Goal: Task Accomplishment & Management: Use online tool/utility

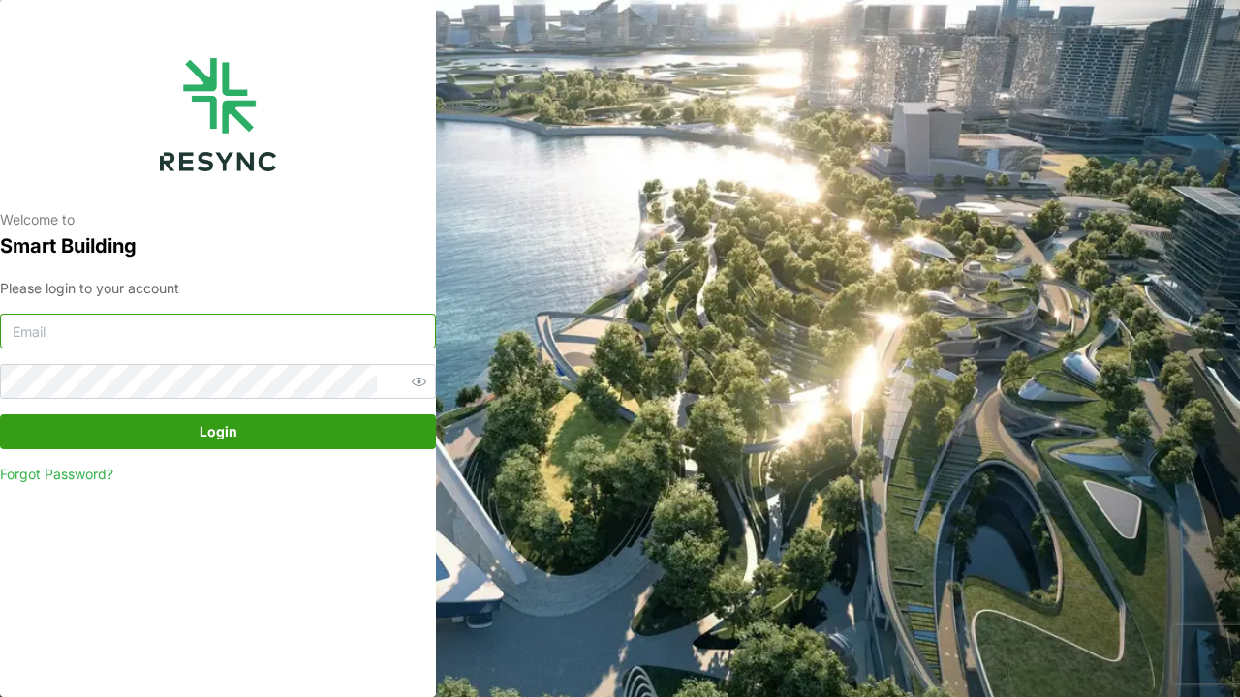
click at [244, 326] on input at bounding box center [218, 331] width 436 height 35
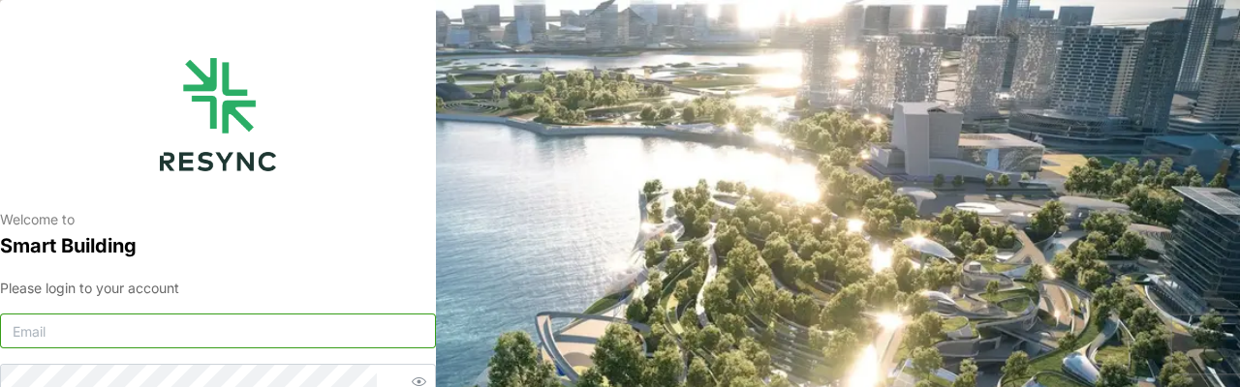
type input "A"
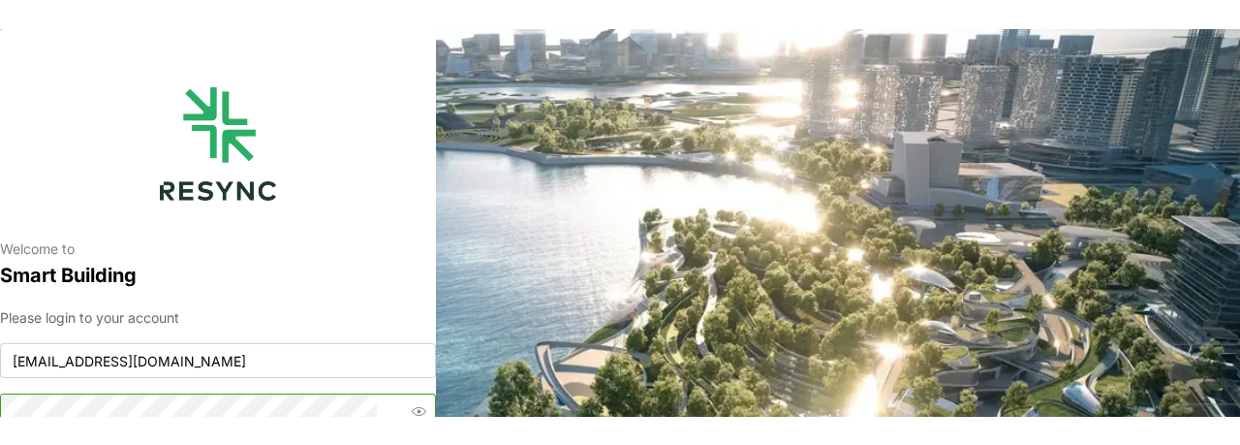
scroll to position [11, 0]
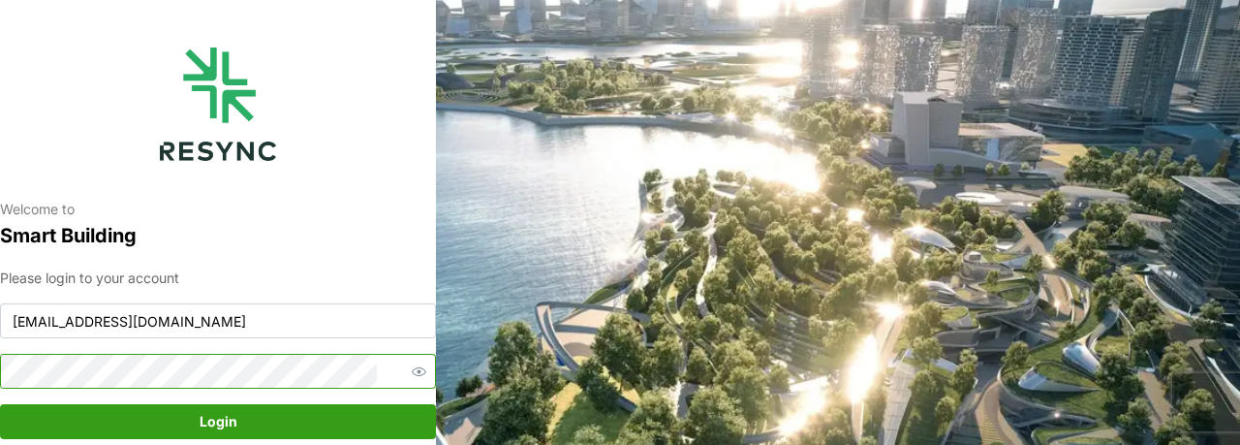
click at [0, 404] on button "Login" at bounding box center [218, 421] width 436 height 35
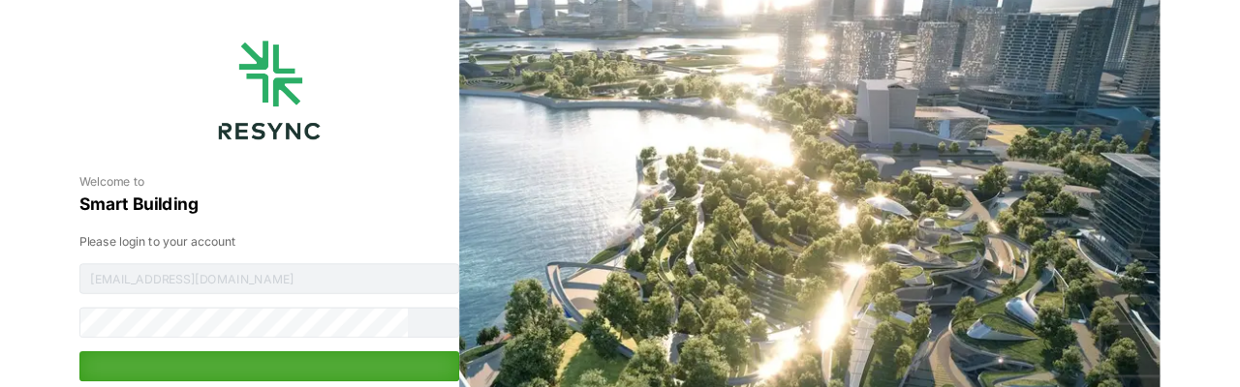
scroll to position [0, 0]
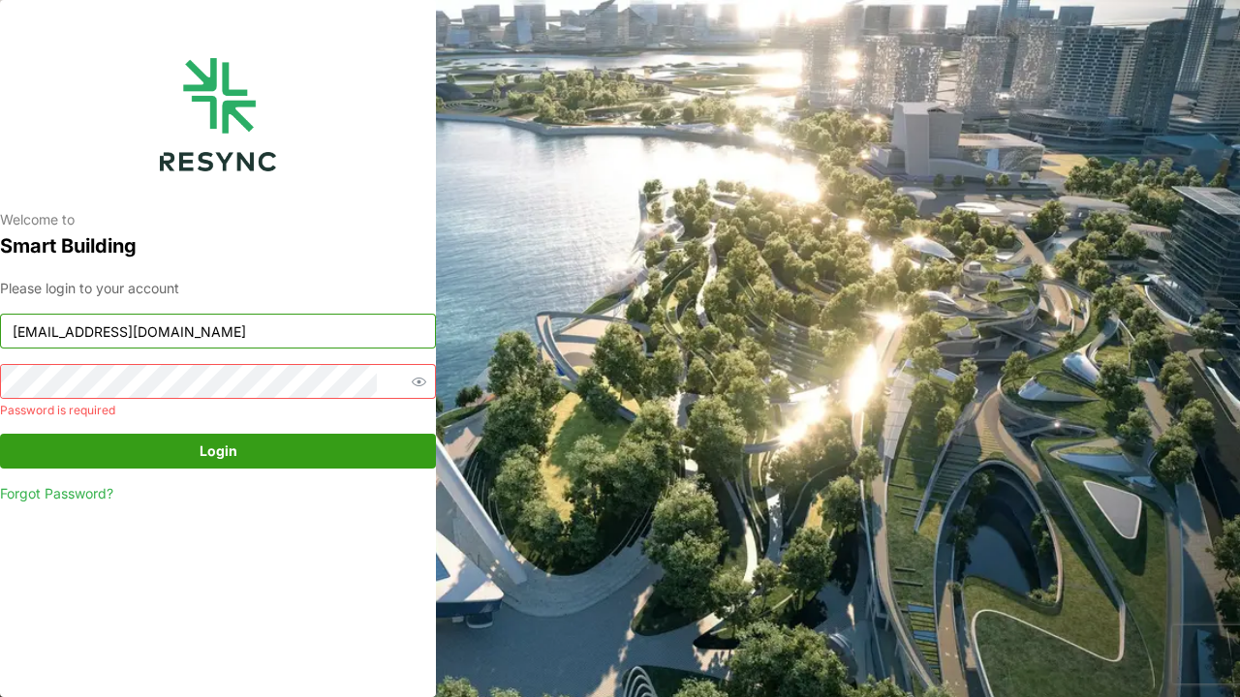
click at [58, 328] on input "[EMAIL_ADDRESS][DOMAIN_NAME]" at bounding box center [218, 331] width 436 height 35
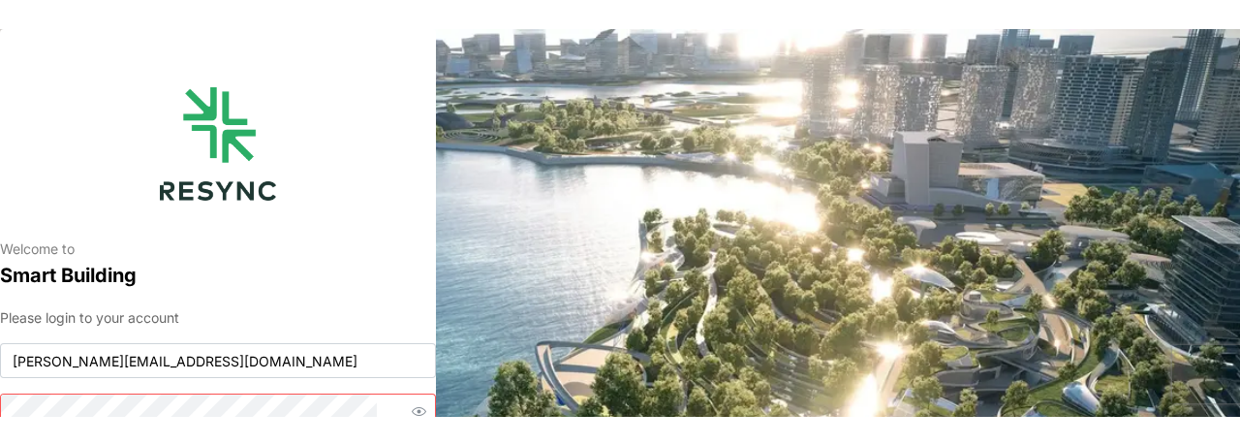
scroll to position [11, 0]
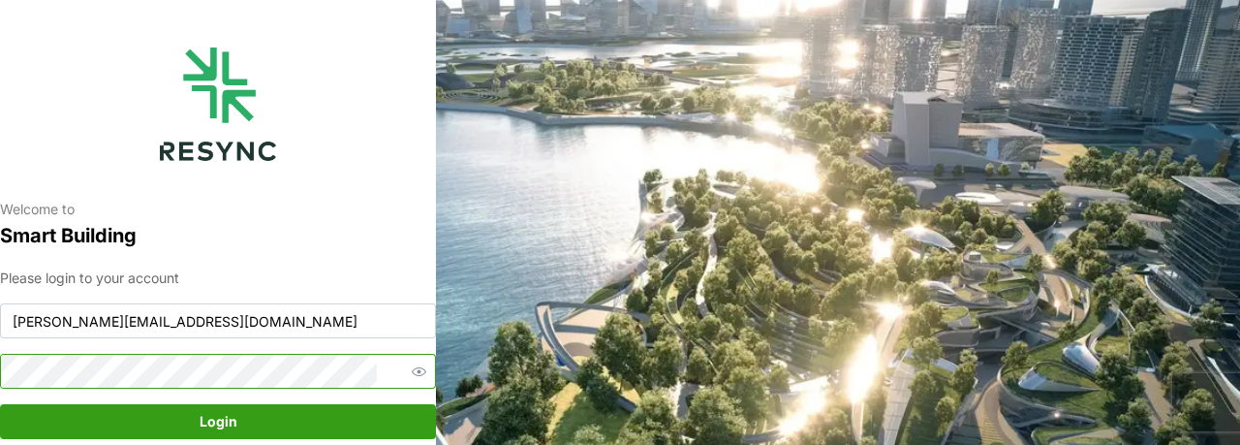
click at [0, 404] on button "Login" at bounding box center [218, 421] width 436 height 35
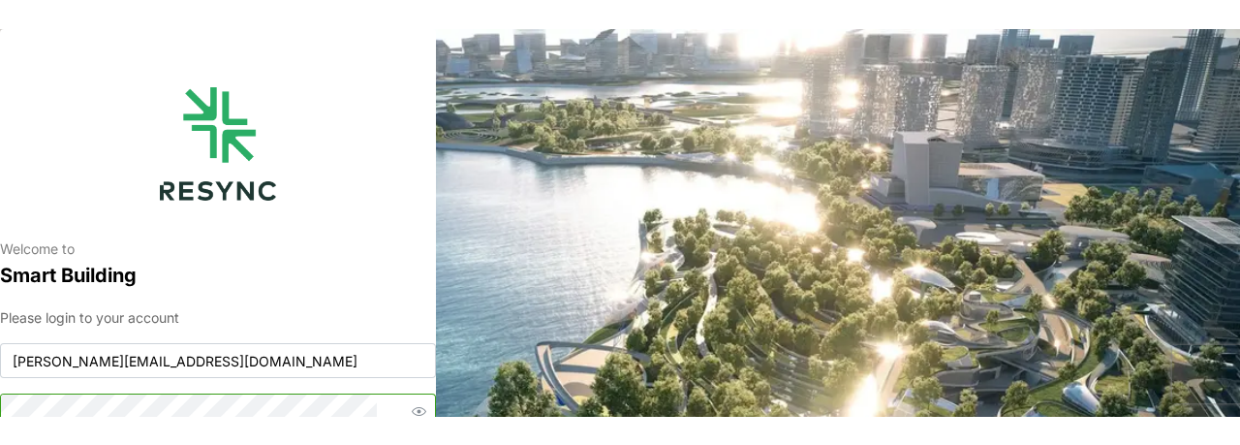
scroll to position [2, 0]
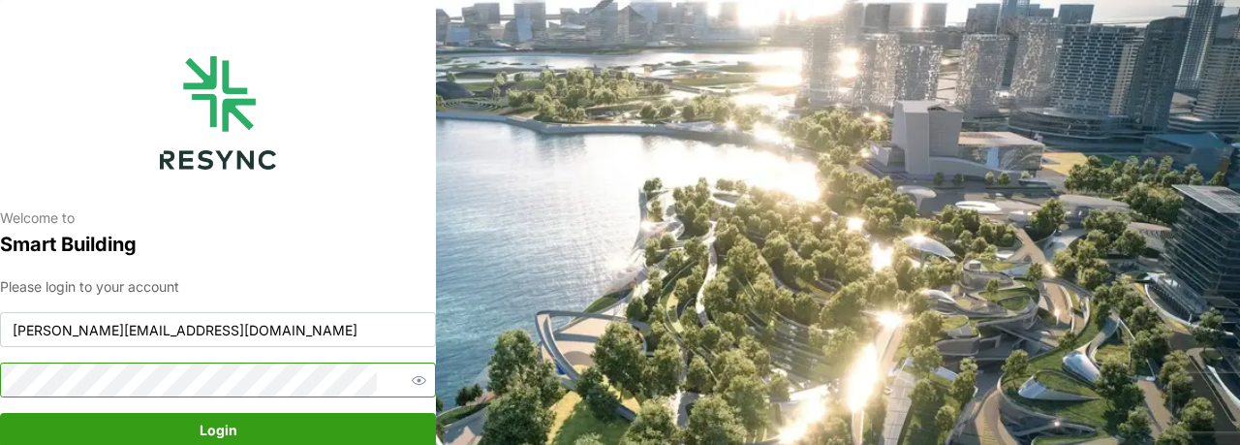
click at [0, 413] on button "Login" at bounding box center [218, 430] width 436 height 35
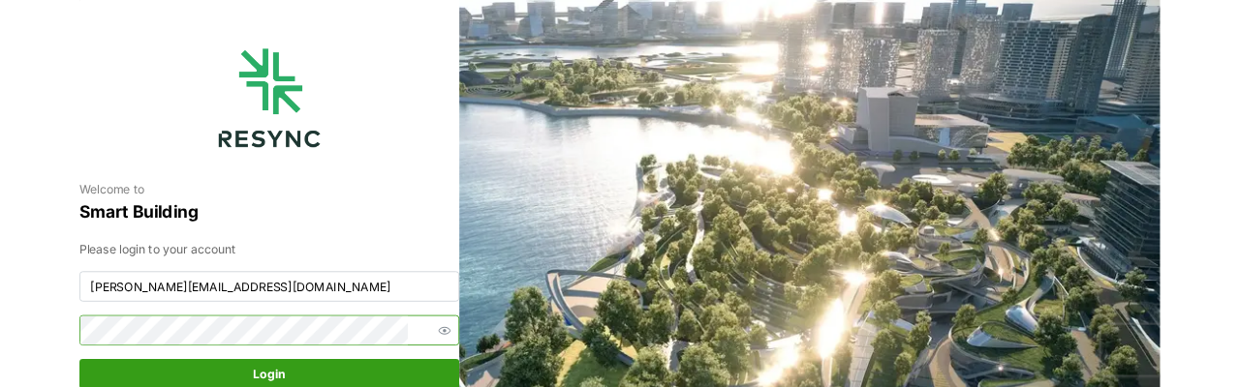
scroll to position [0, 0]
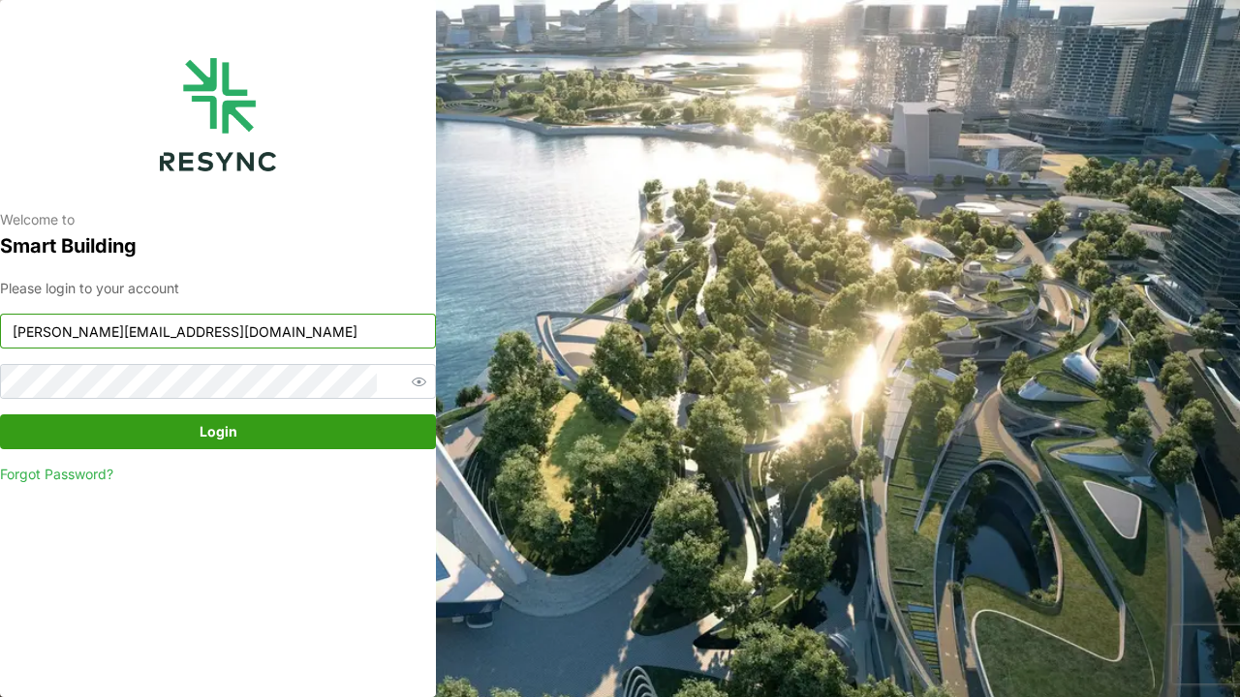
click at [242, 337] on input "[PERSON_NAME][EMAIL_ADDRESS][DOMAIN_NAME]" at bounding box center [218, 331] width 436 height 35
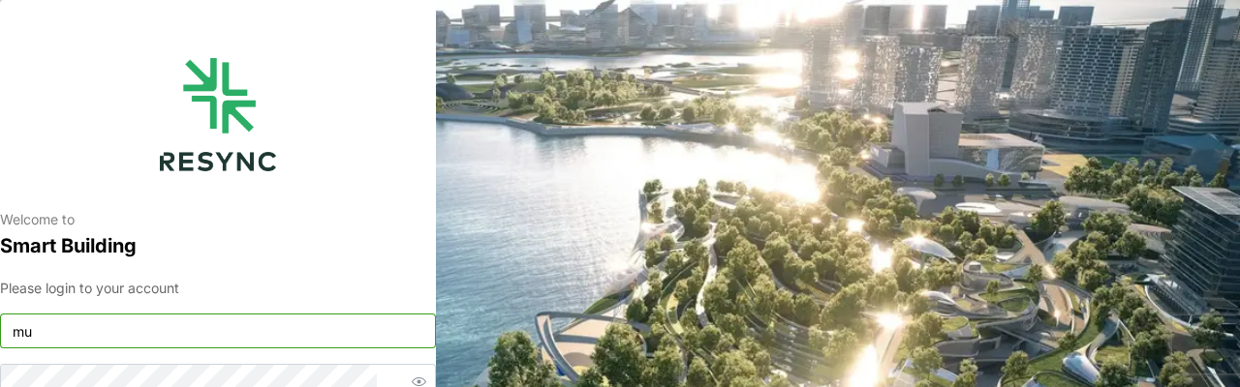
type input "m"
type input "[EMAIL_ADDRESS][DOMAIN_NAME]"
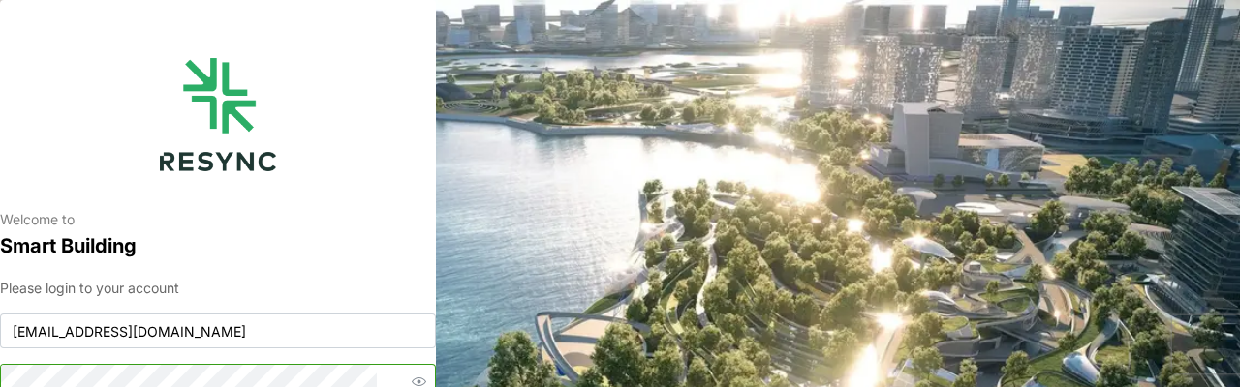
scroll to position [11, 0]
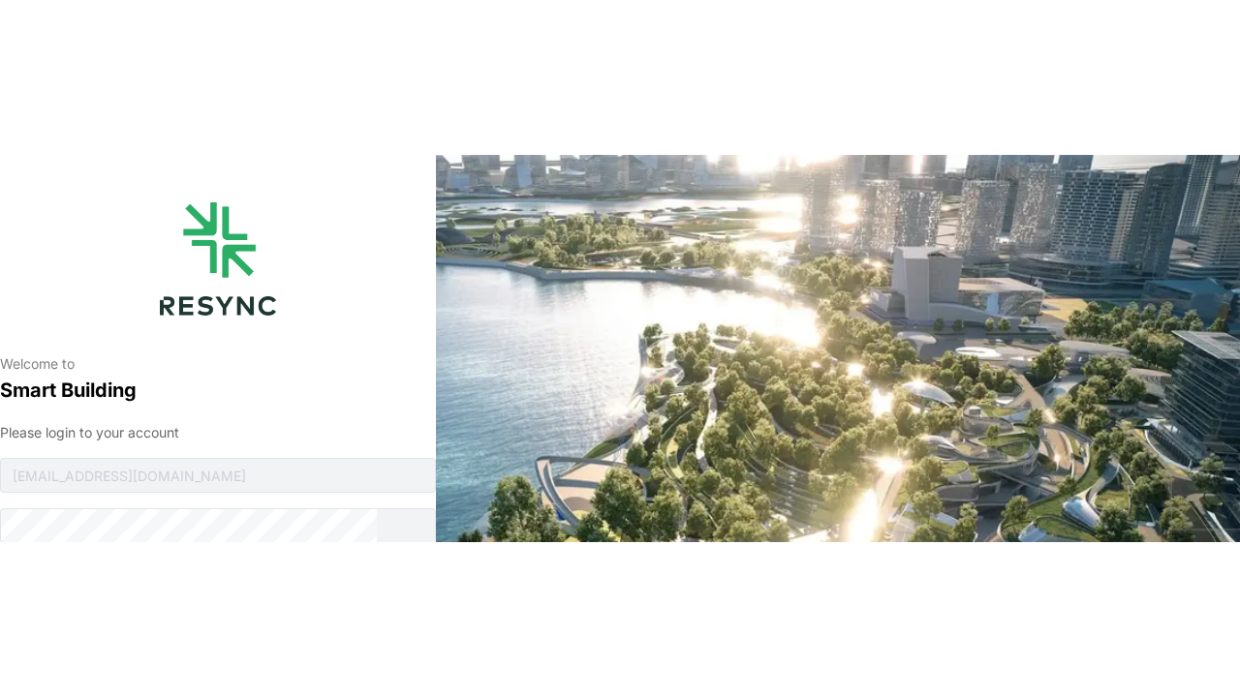
scroll to position [0, 0]
